Goal: Navigation & Orientation: Find specific page/section

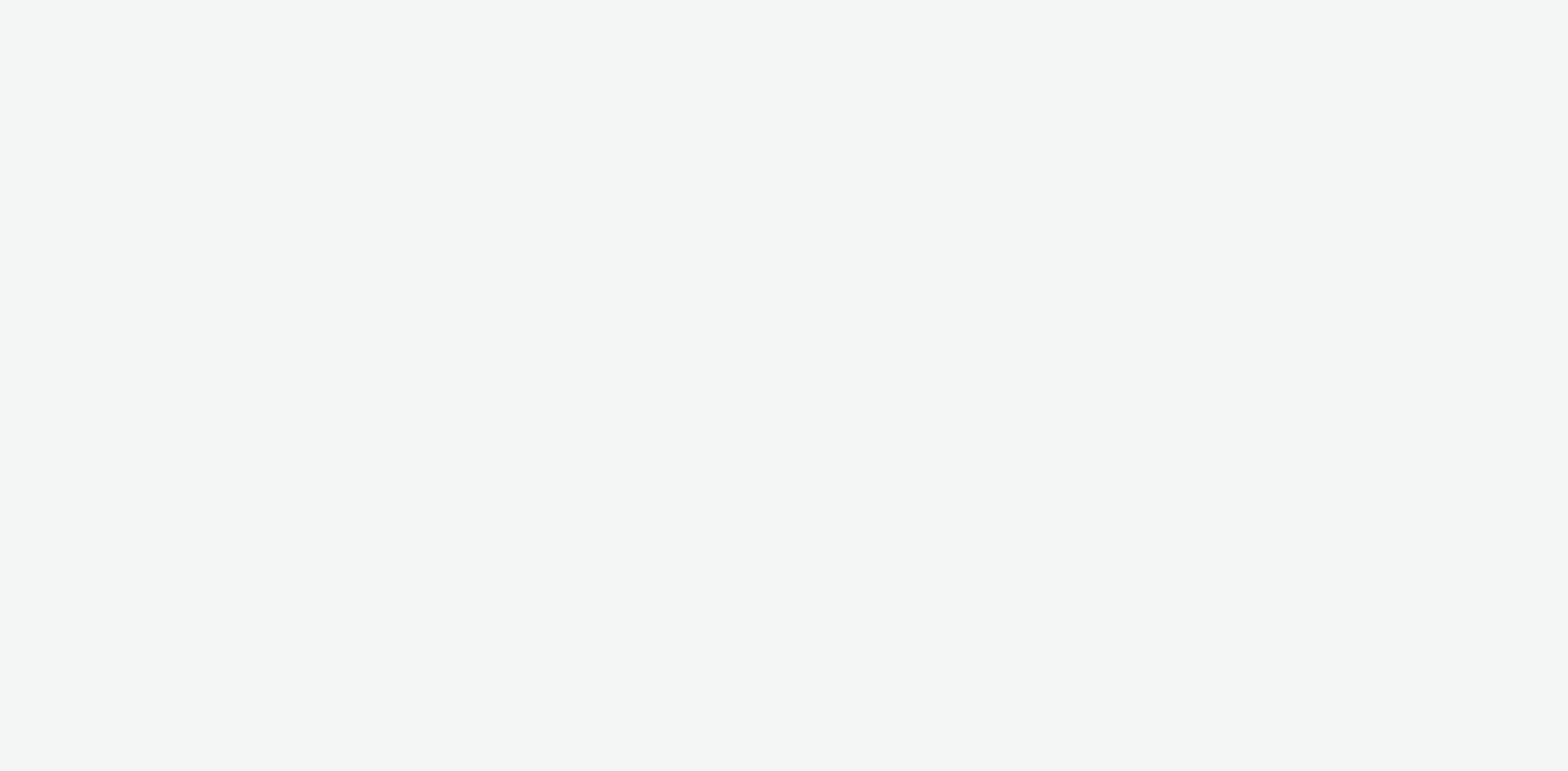
click at [79, 12] on div at bounding box center [784, 385] width 1568 height 771
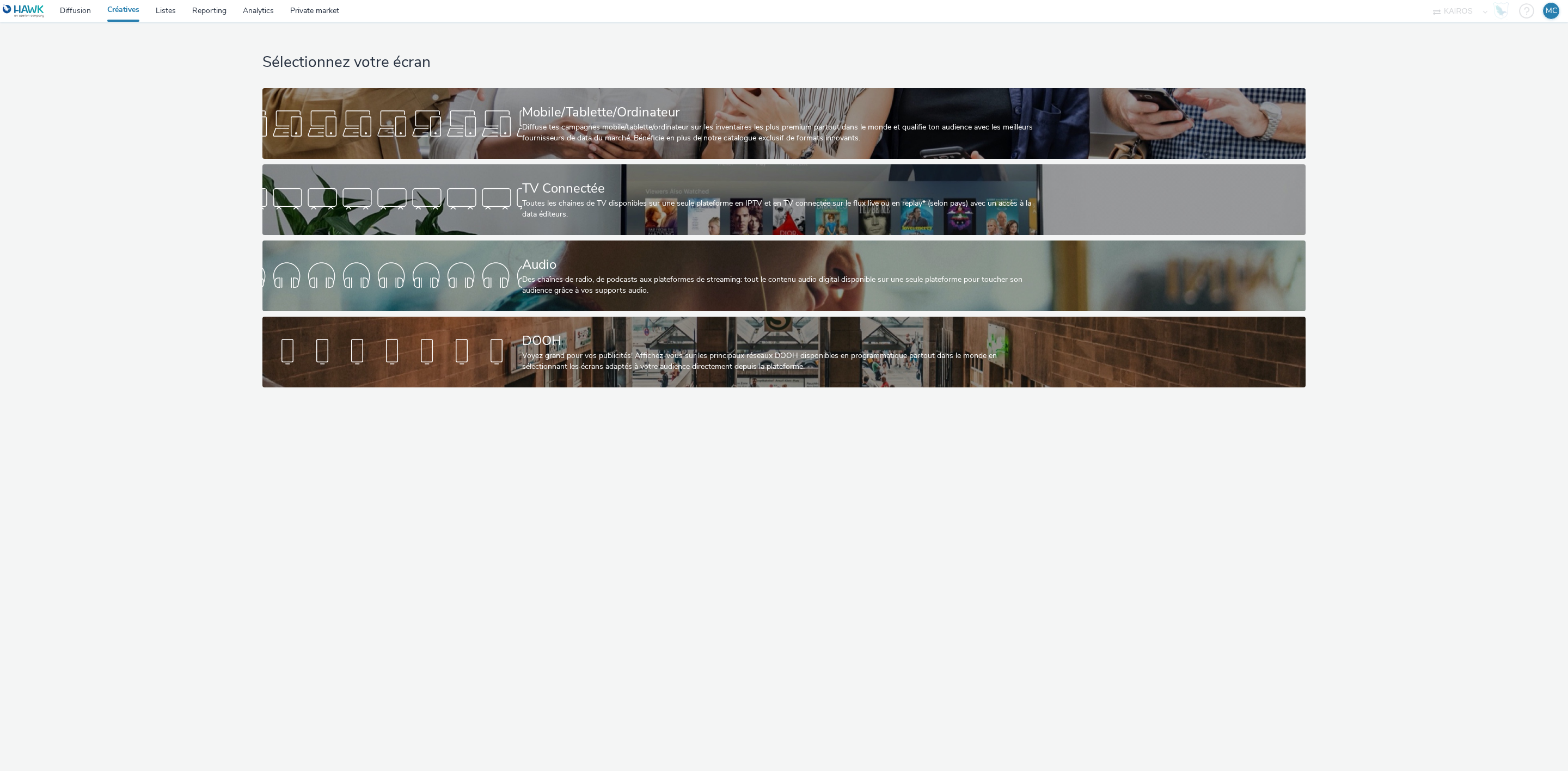
click at [38, 10] on img at bounding box center [24, 11] width 42 height 14
click at [311, 9] on link "Private market" at bounding box center [315, 11] width 66 height 22
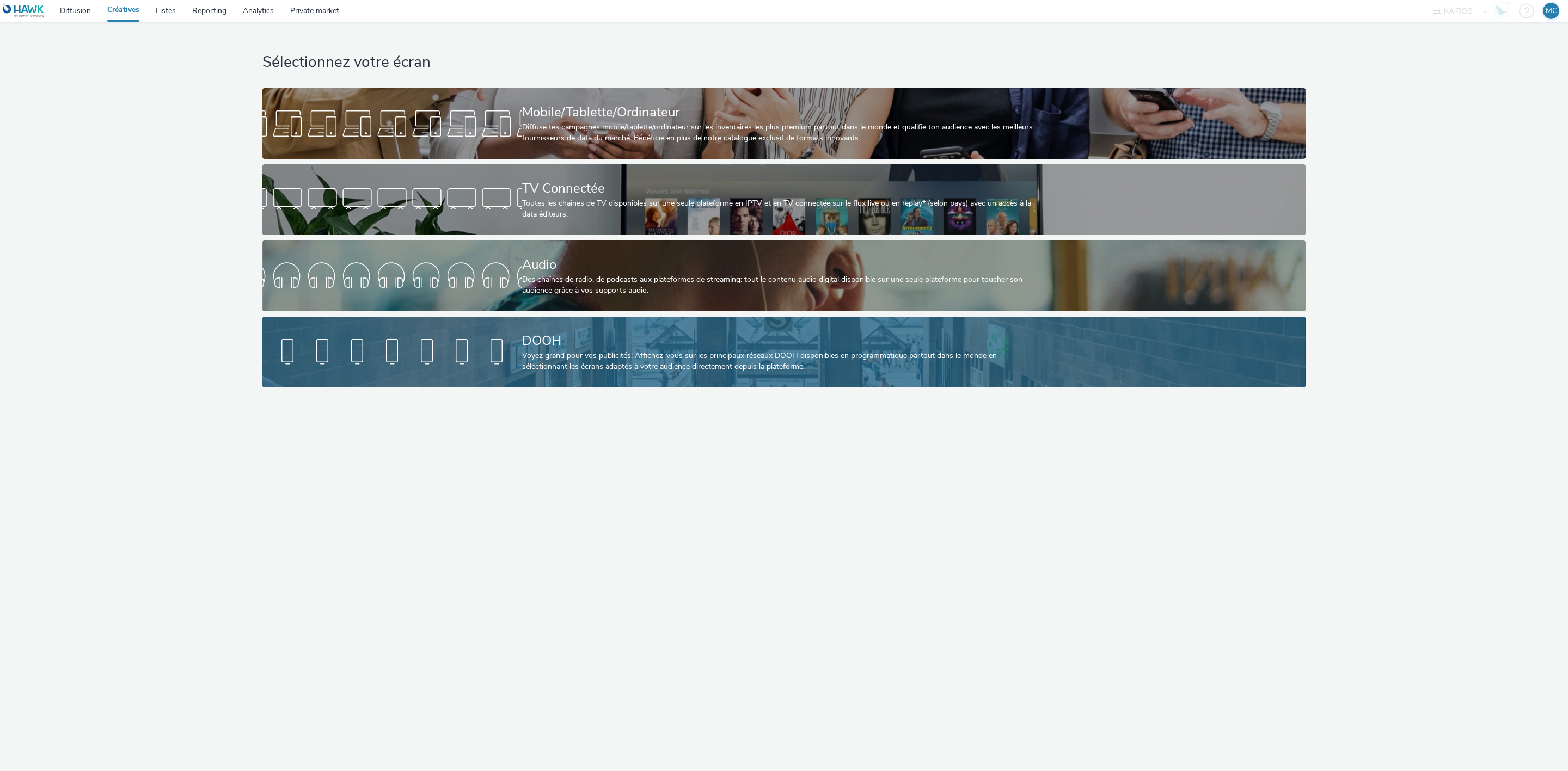
click at [554, 359] on div "Voyez grand pour vos publicités! Affichez-vous sur les principaux réseaux DOOH …" at bounding box center [781, 361] width 519 height 23
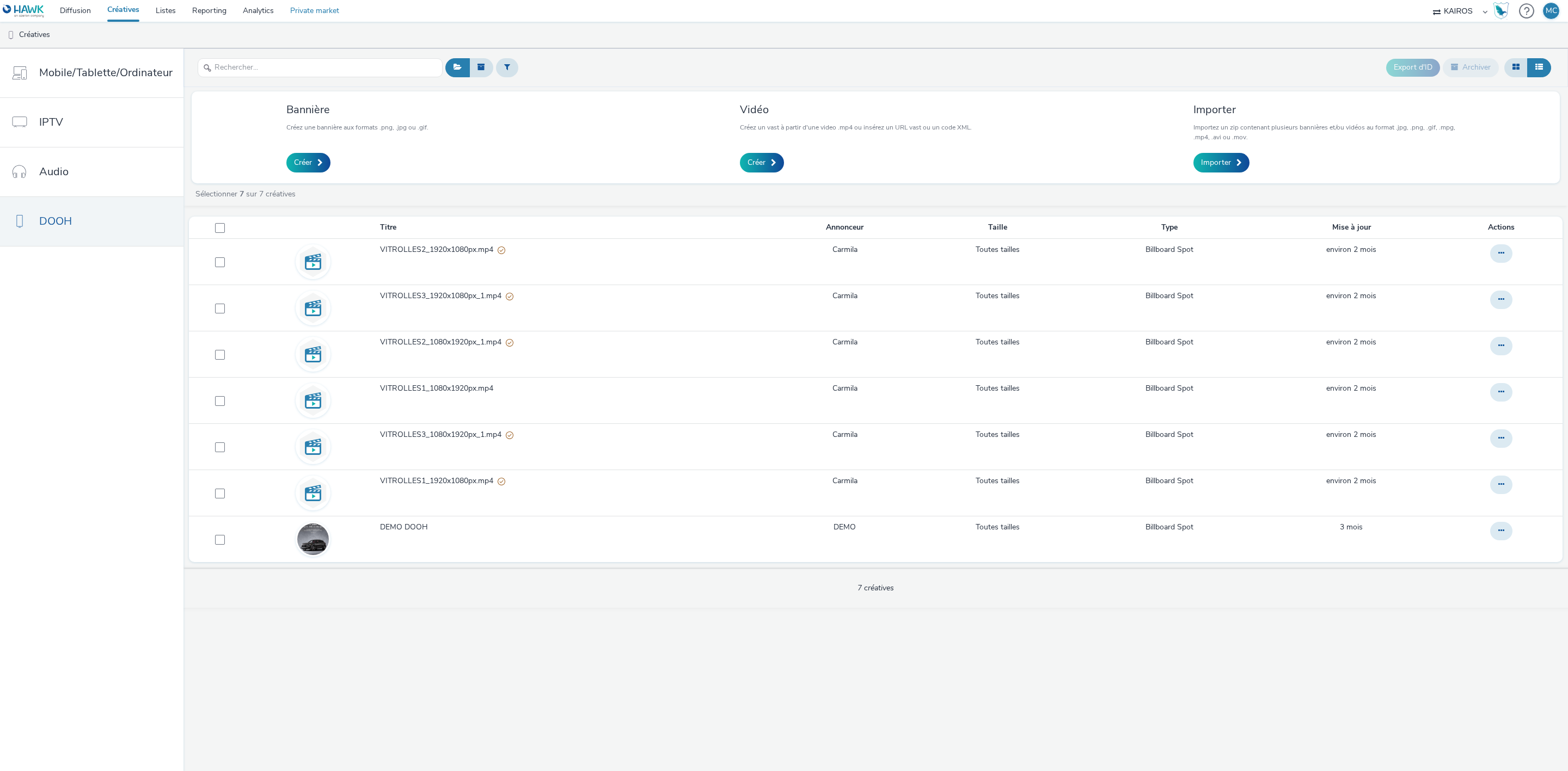
click at [316, 9] on link "Private market" at bounding box center [315, 11] width 66 height 22
